Goal: Book appointment/travel/reservation

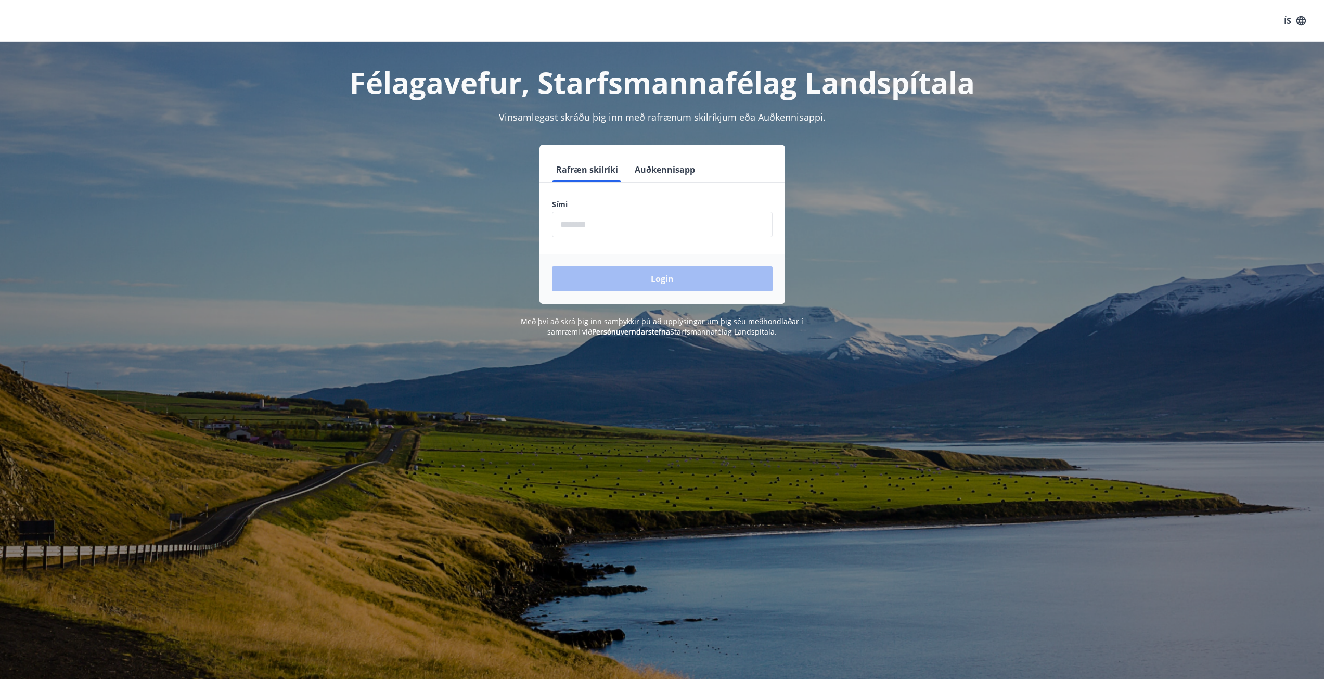
click at [606, 232] on input "phone" at bounding box center [662, 224] width 221 height 25
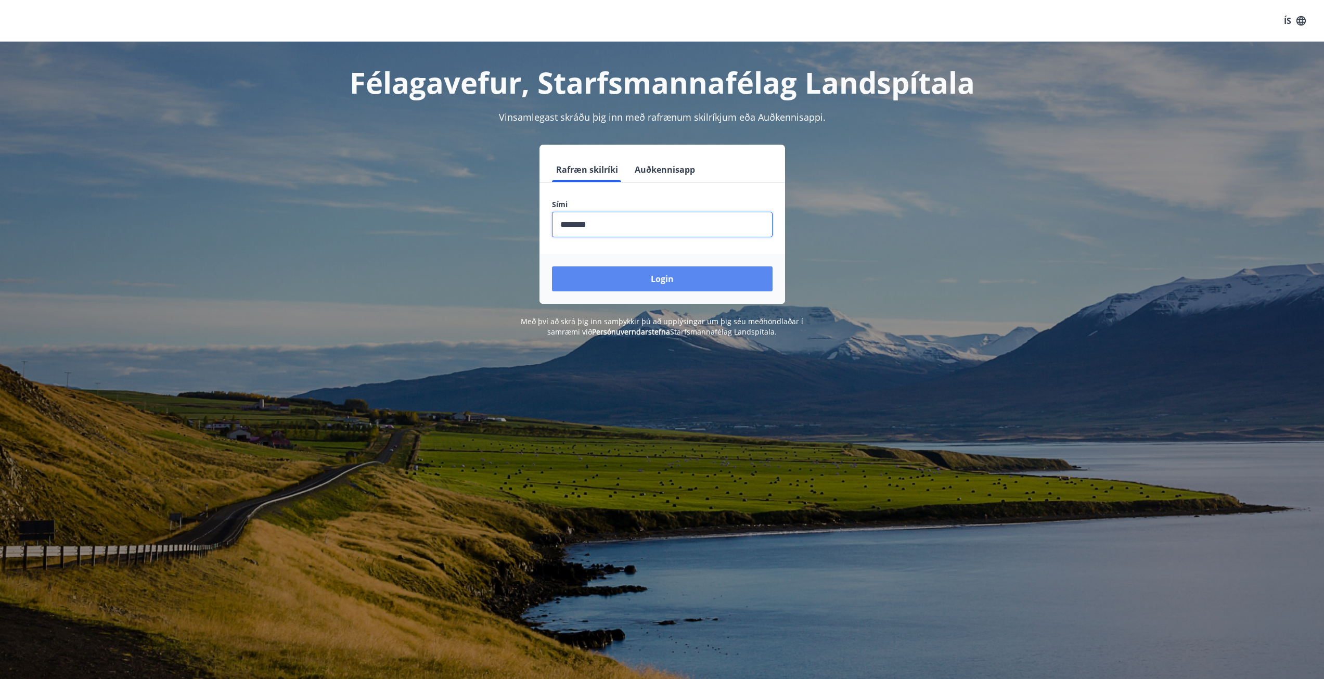
type input "********"
click at [636, 281] on button "Login" at bounding box center [662, 278] width 221 height 25
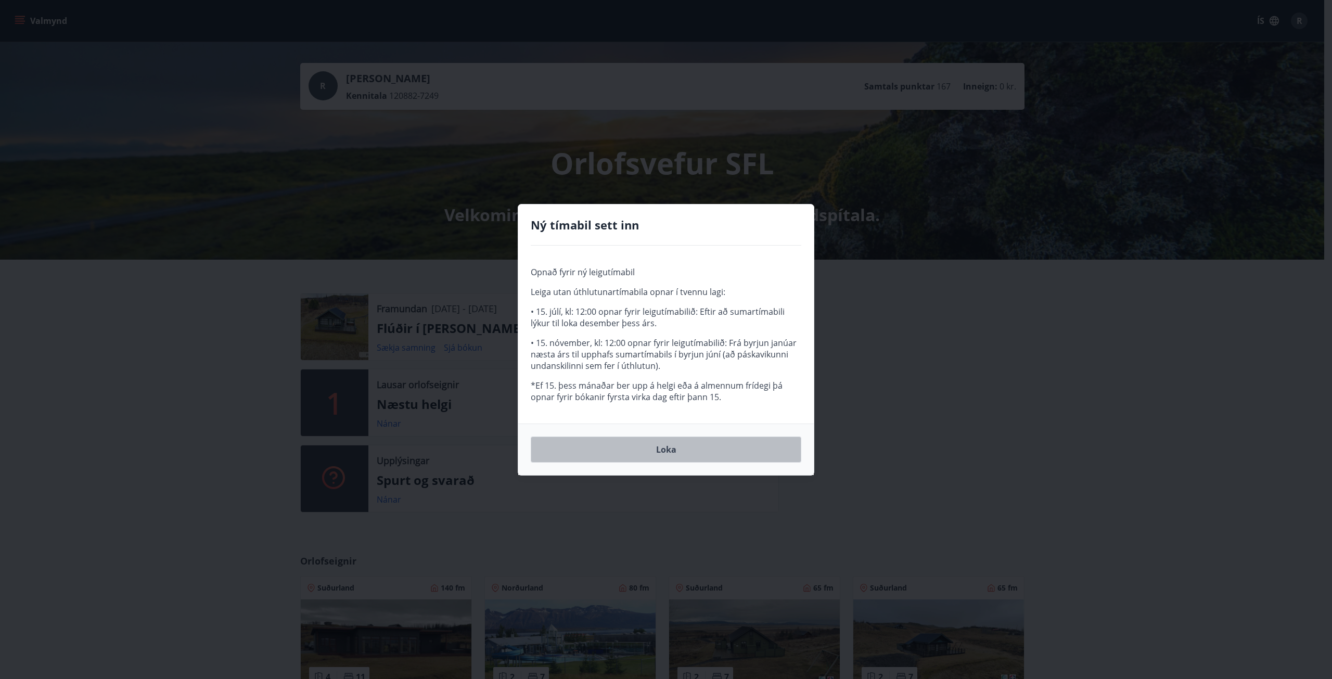
click at [675, 443] on button "Loka" at bounding box center [666, 450] width 271 height 26
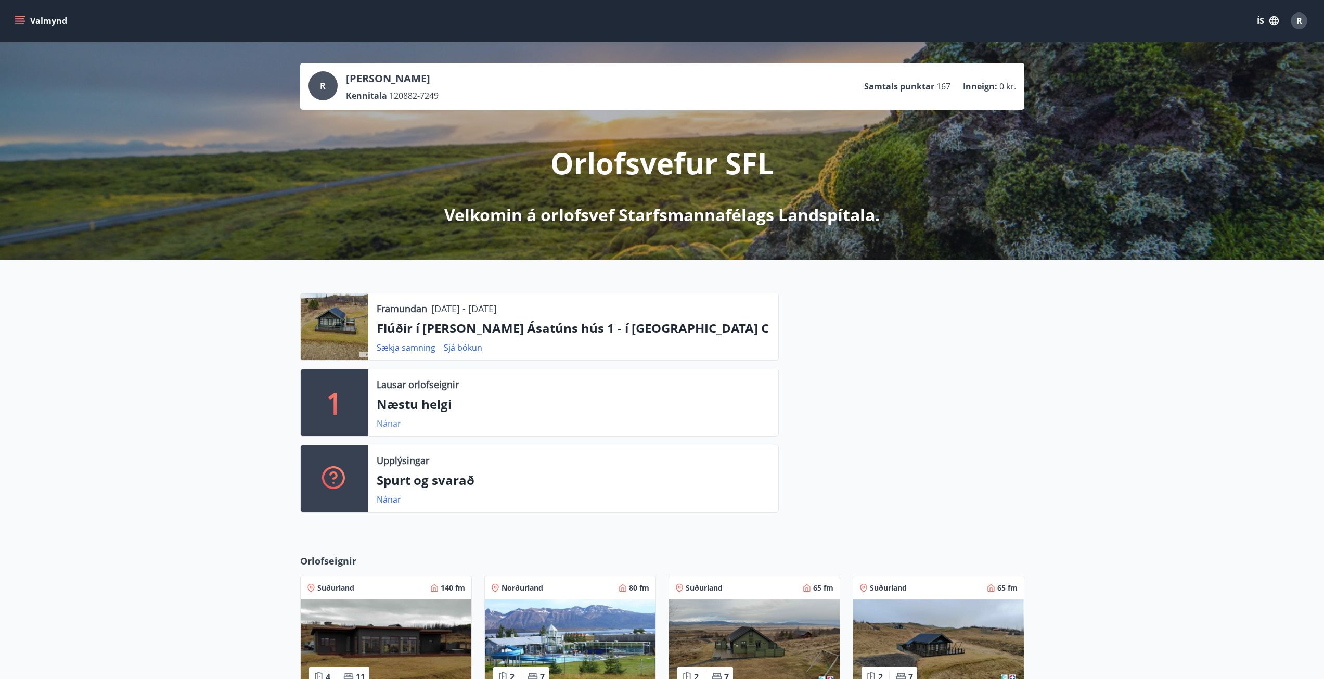
click at [387, 422] on link "Nánar" at bounding box center [389, 423] width 24 height 11
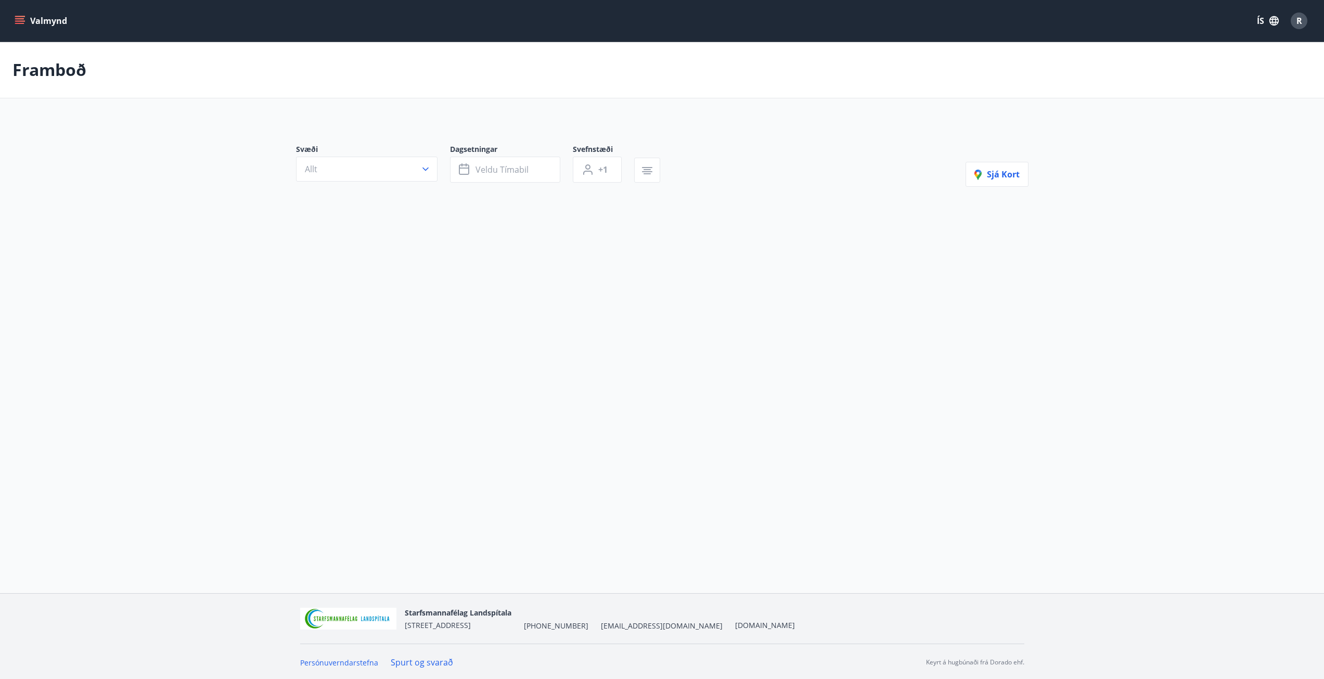
type input "*"
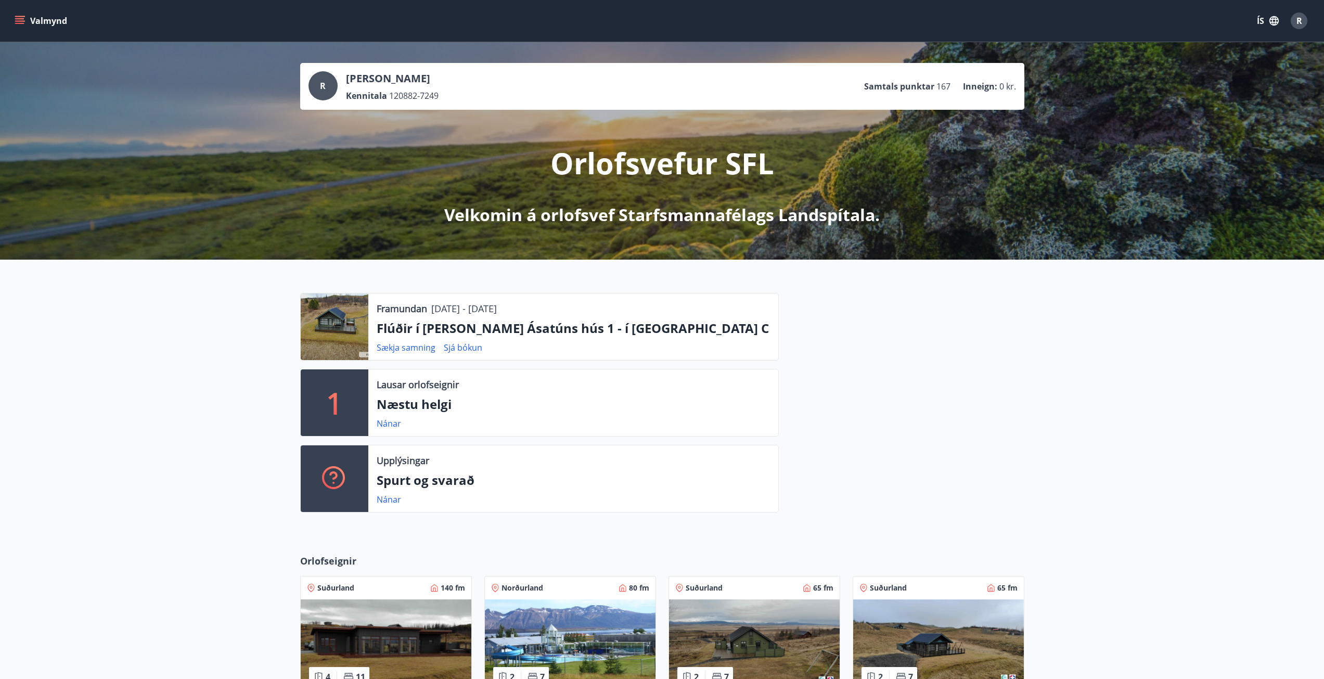
click at [265, 397] on div "Framundan 17.10.2025 - 21.10.2025 Flúðir í landi Ásatúns hús 1 - í Skálaheiði C…" at bounding box center [662, 399] width 1324 height 278
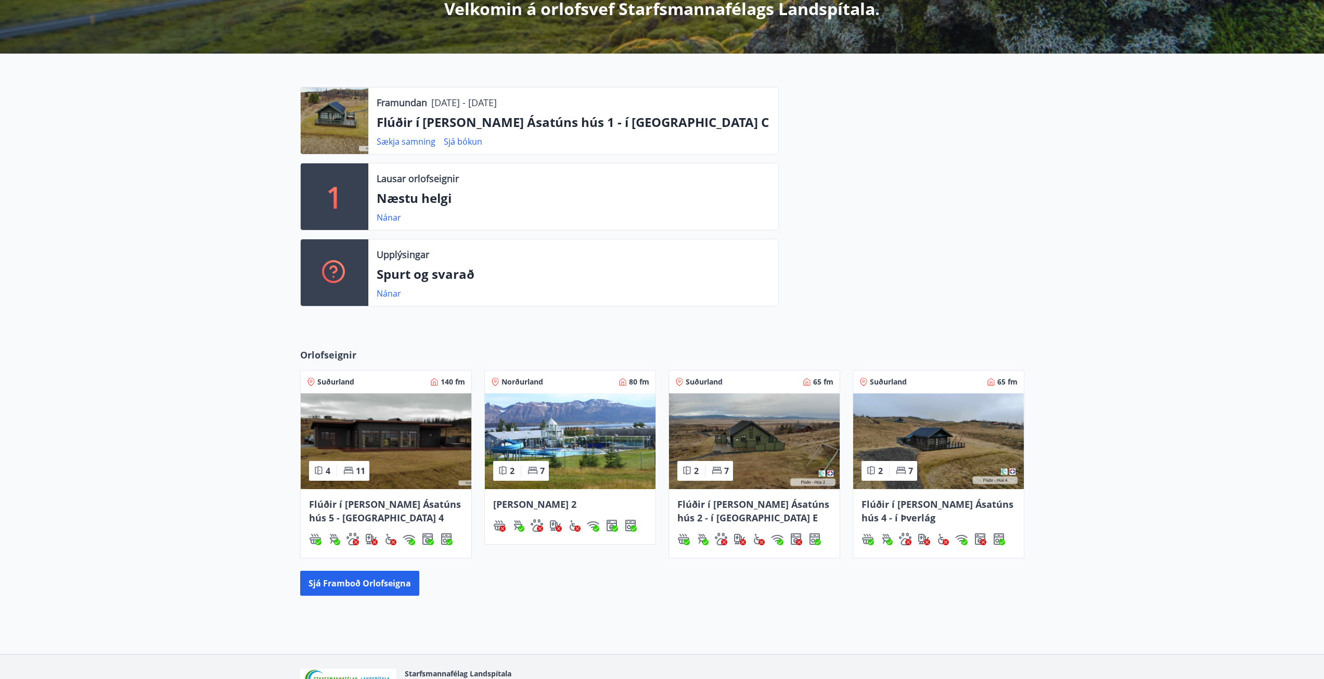
scroll to position [208, 0]
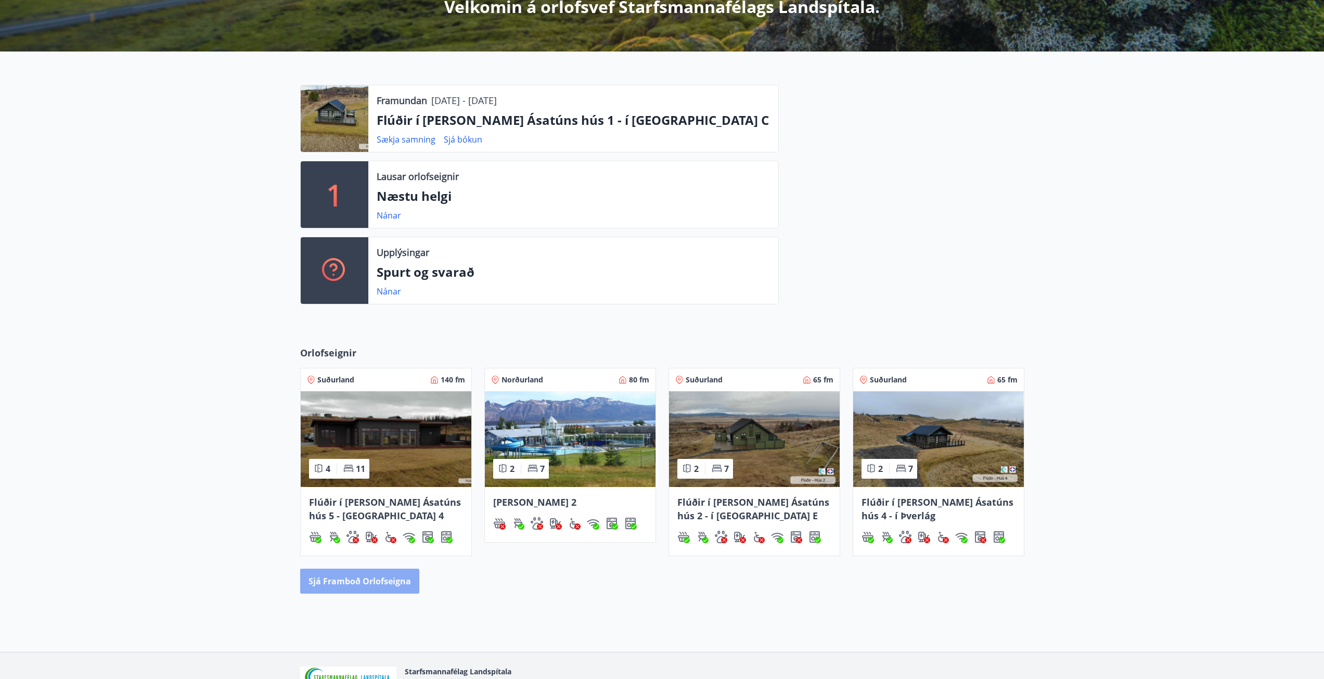
click at [369, 579] on button "Sjá framboð orlofseigna" at bounding box center [359, 581] width 119 height 25
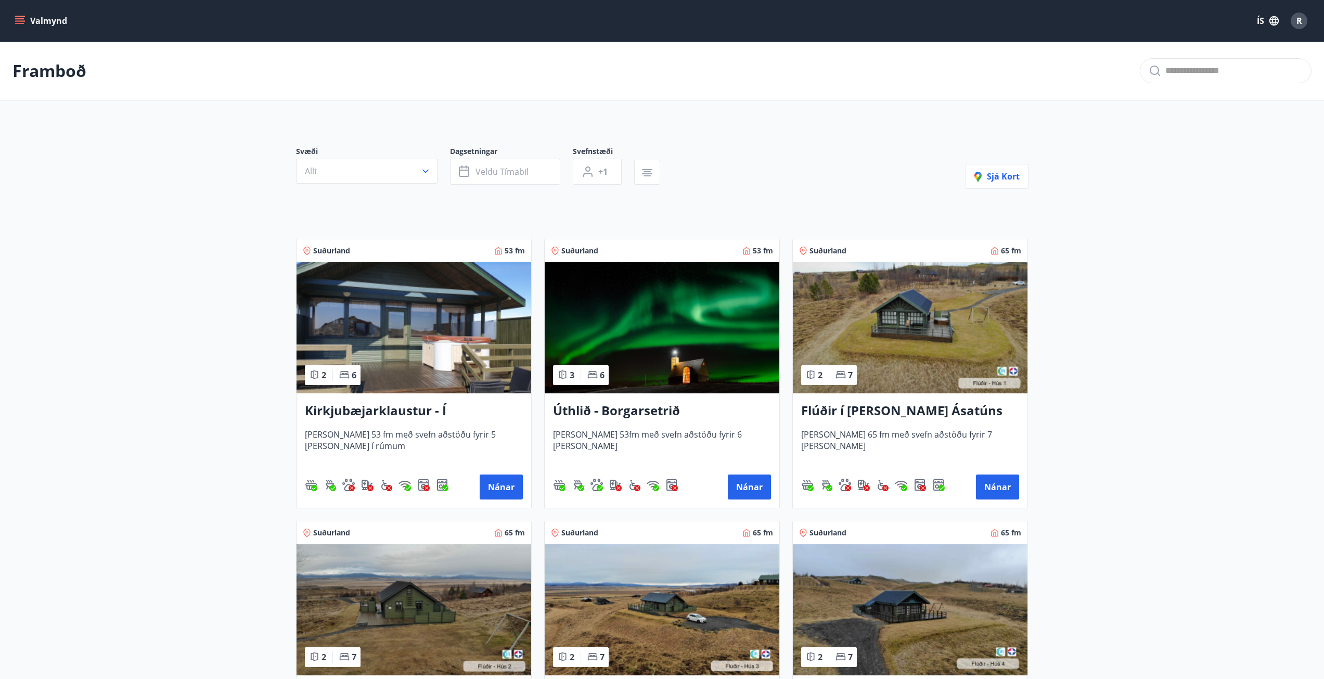
click at [14, 21] on button "Valmynd" at bounding box center [41, 20] width 59 height 19
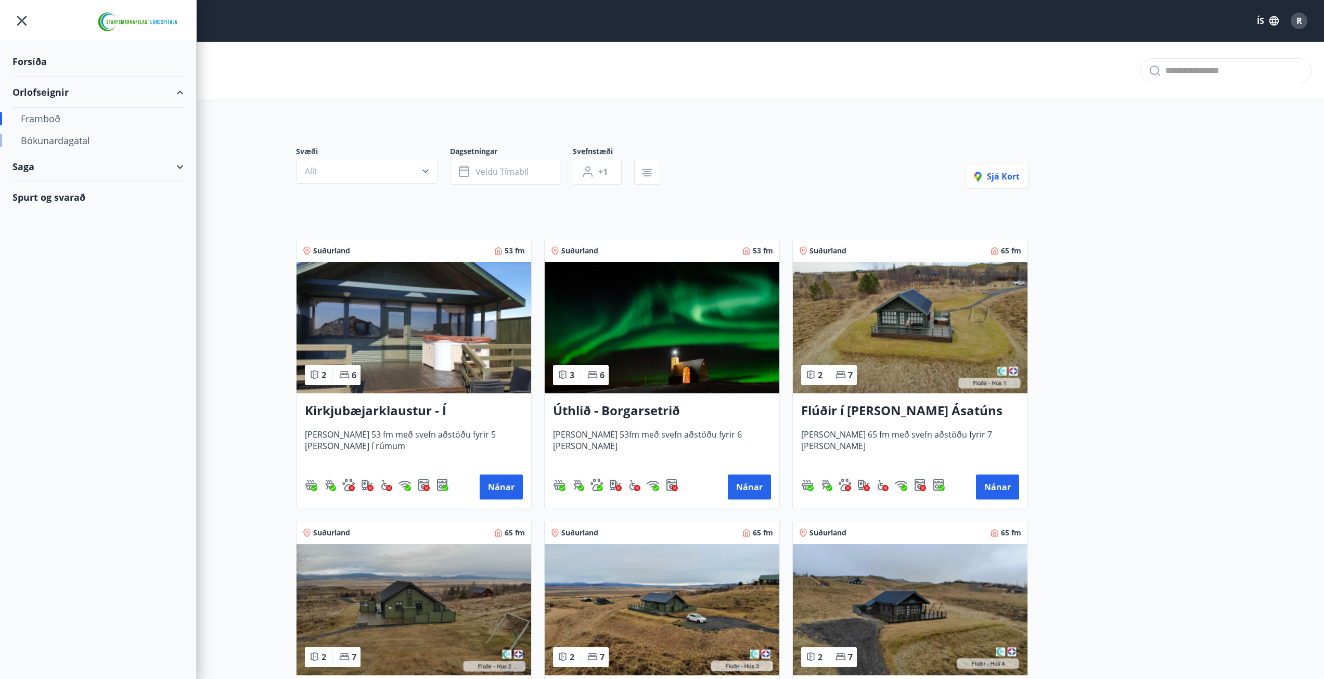
click at [35, 139] on div "Bókunardagatal" at bounding box center [98, 141] width 155 height 22
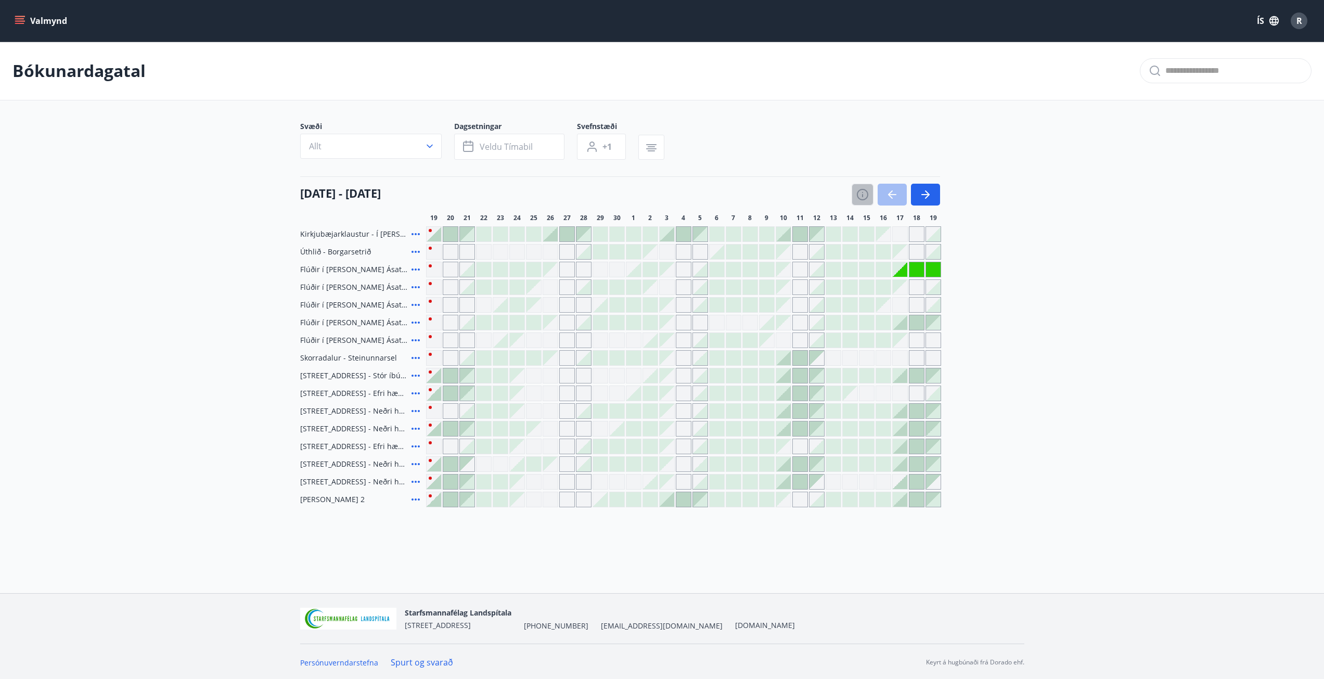
click at [857, 193] on icon "button" at bounding box center [863, 194] width 12 height 12
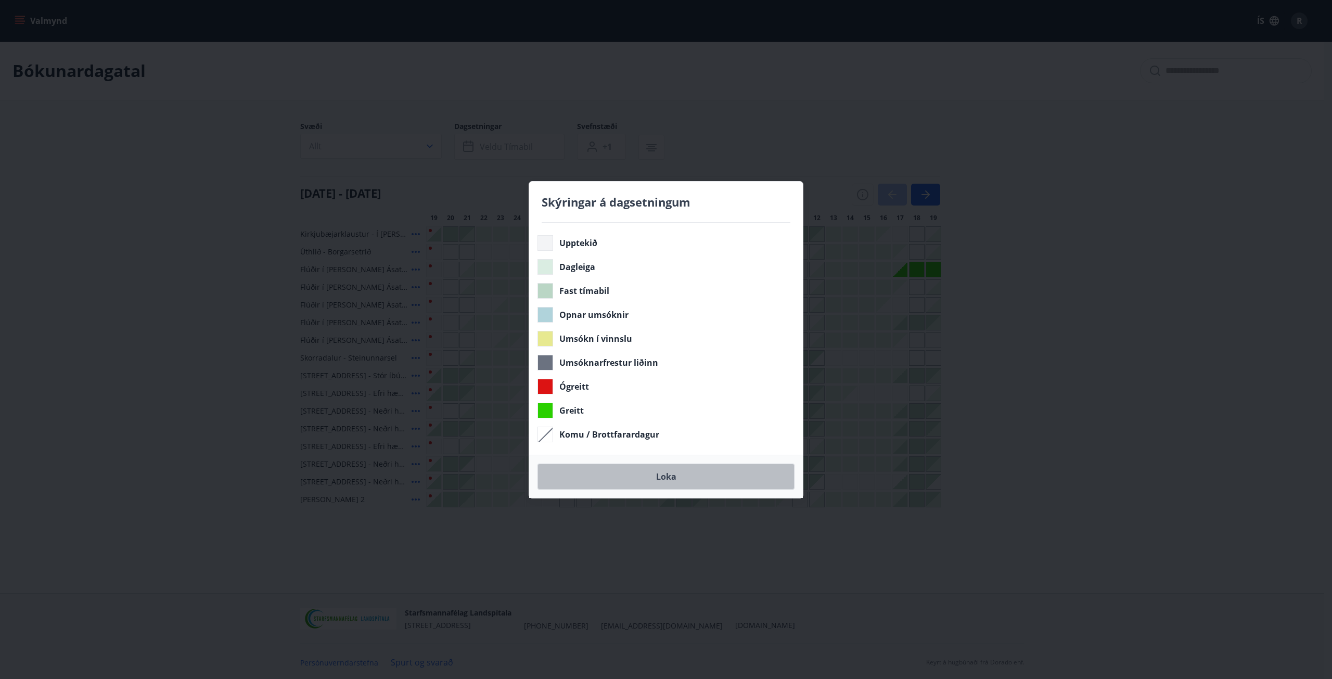
click at [667, 474] on button "Loka" at bounding box center [666, 477] width 257 height 26
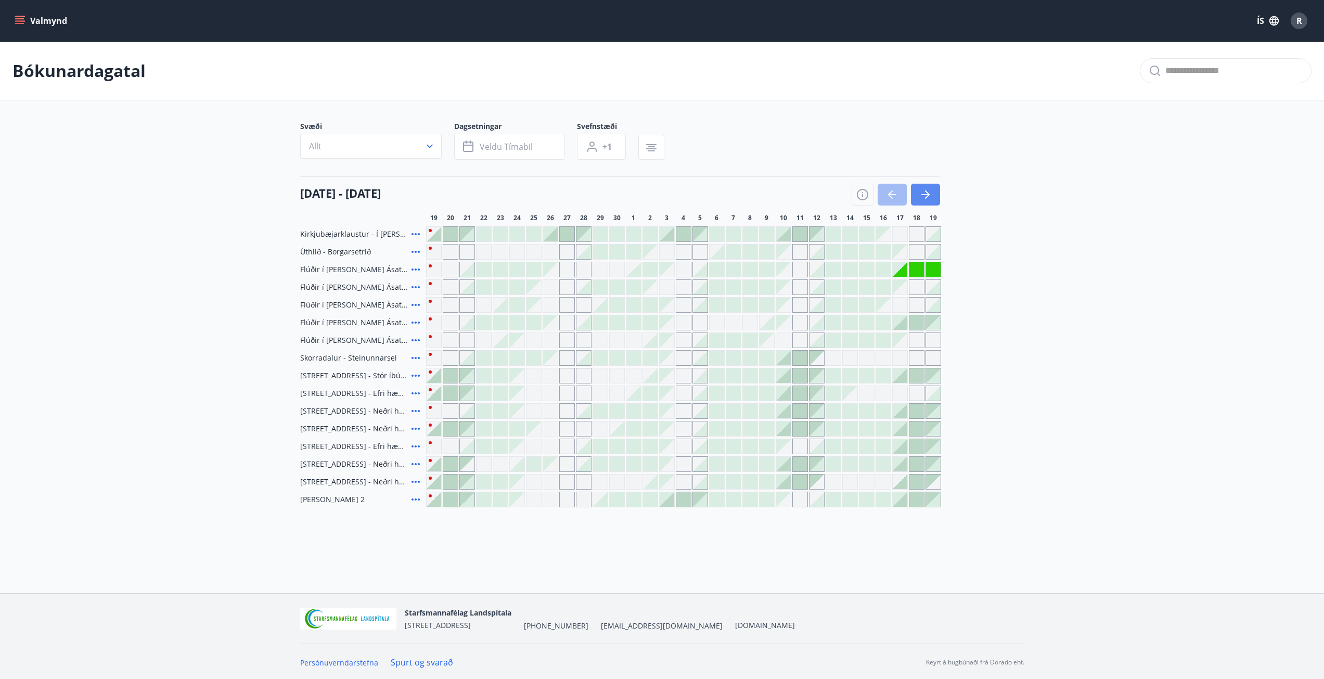
click at [920, 194] on icon "button" at bounding box center [926, 194] width 12 height 12
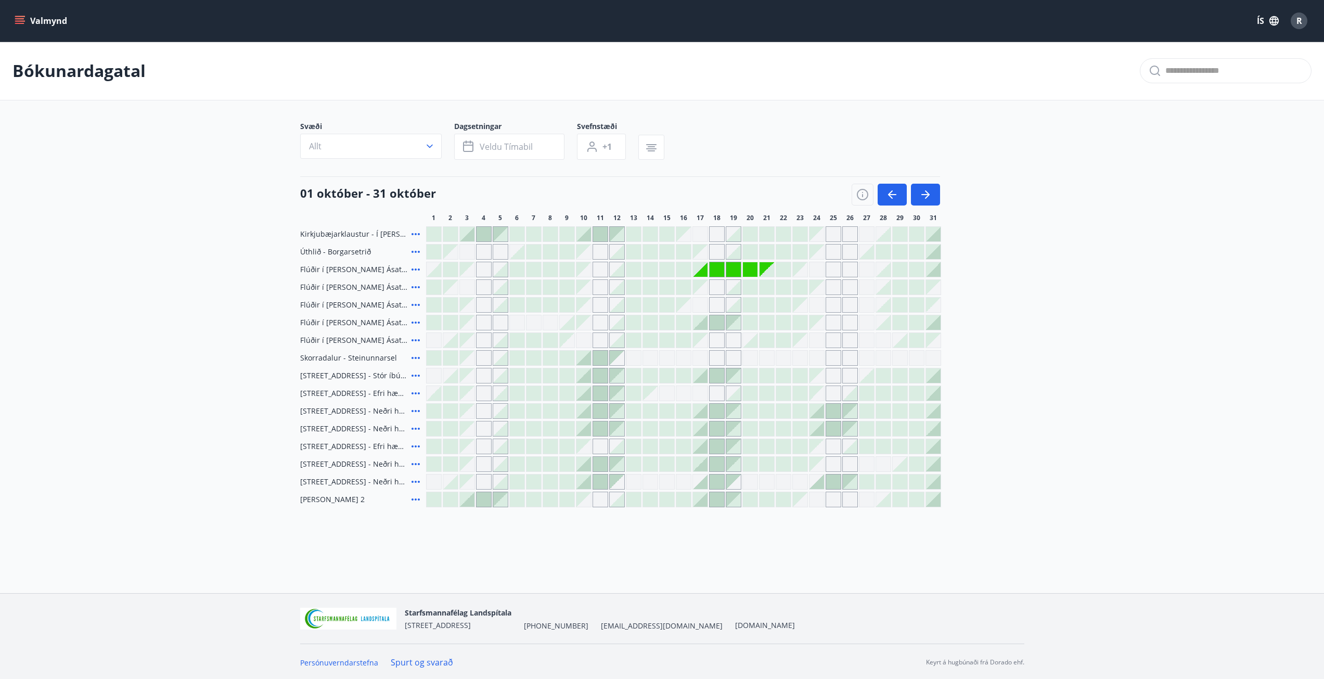
click at [954, 195] on div "01 október - 31 október 1 2 3 4 5 6 7 8 9 10 11 12 13 14 15 16 17 18 19 20 21 2…" at bounding box center [662, 199] width 724 height 46
click at [929, 195] on icon "button" at bounding box center [927, 194] width 5 height 8
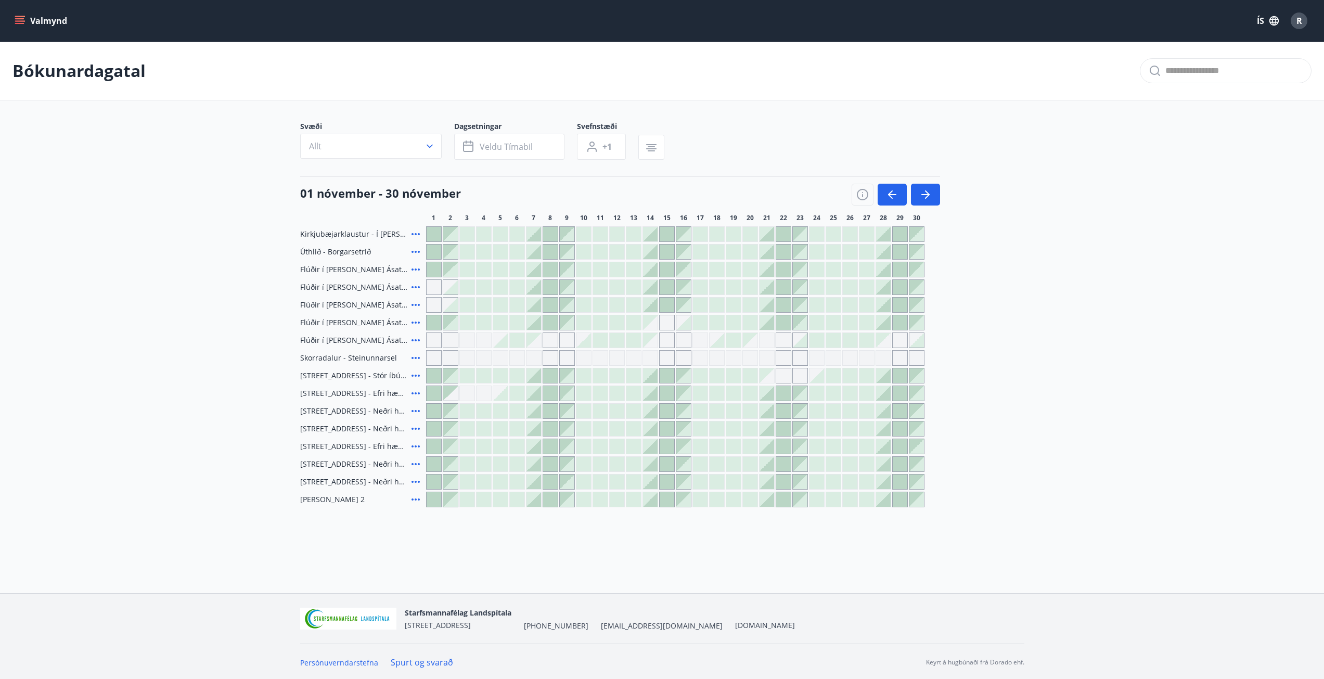
click at [1305, 20] on div "R" at bounding box center [1299, 20] width 17 height 17
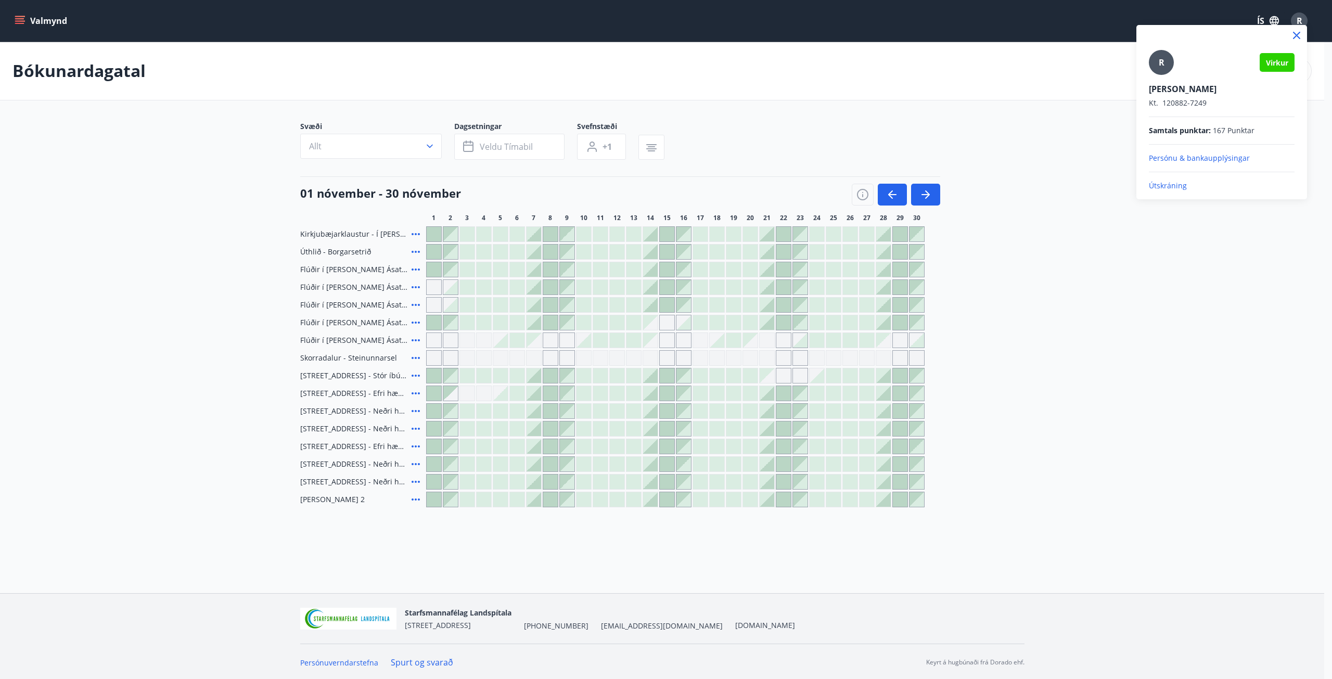
click at [1159, 183] on p "Útskráning" at bounding box center [1222, 186] width 146 height 10
